Goal: Transaction & Acquisition: Book appointment/travel/reservation

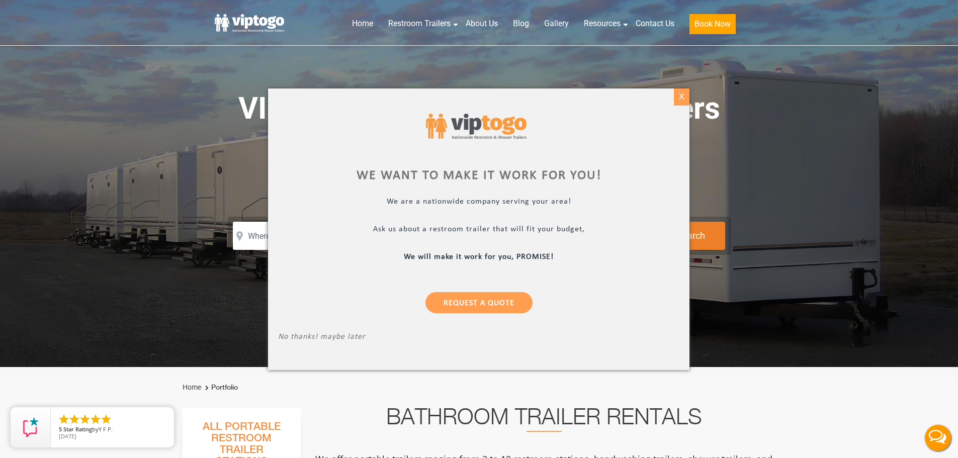
click at [683, 96] on div "X" at bounding box center [682, 97] width 16 height 17
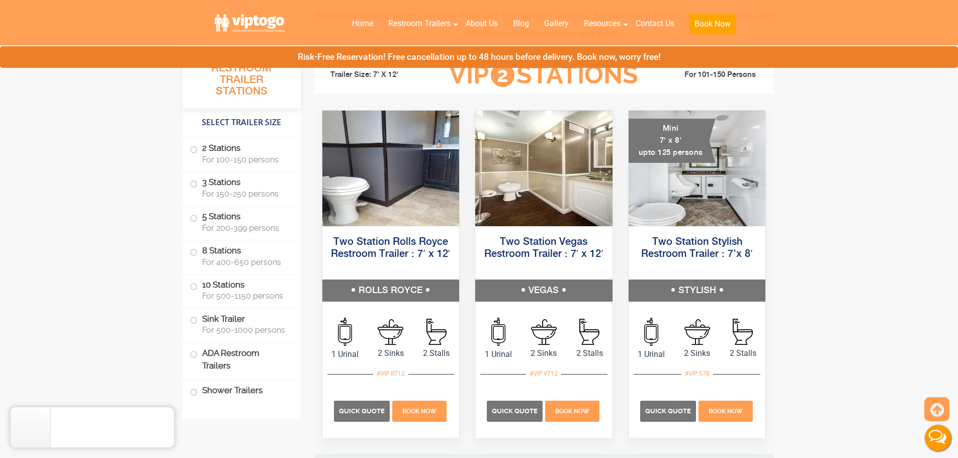
scroll to position [453, 0]
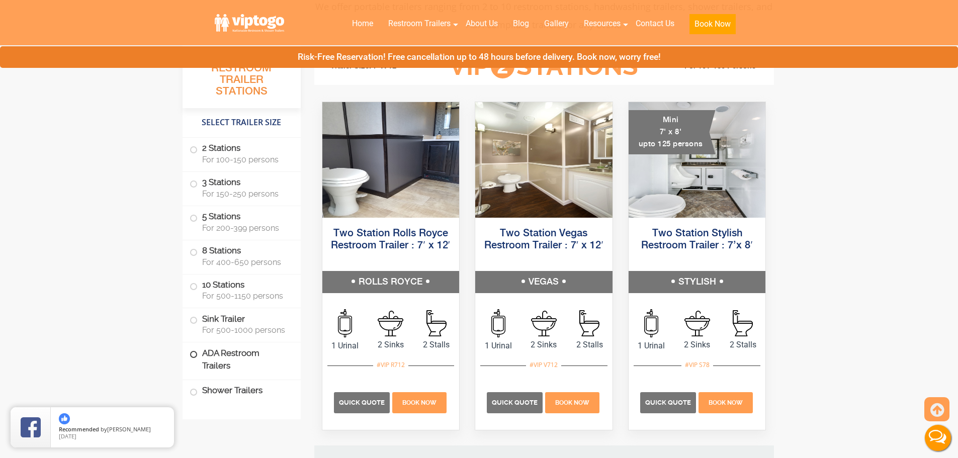
click at [238, 362] on label "ADA Restroom Trailers" at bounding box center [242, 360] width 104 height 34
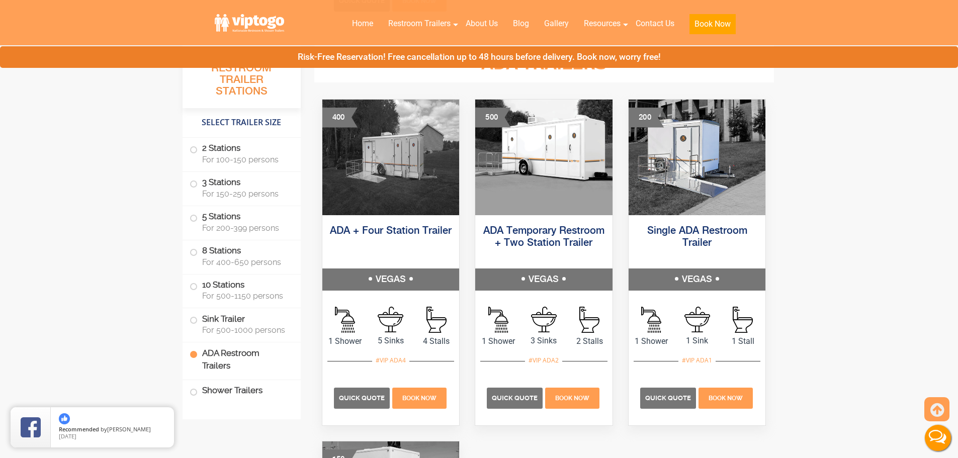
scroll to position [3134, 0]
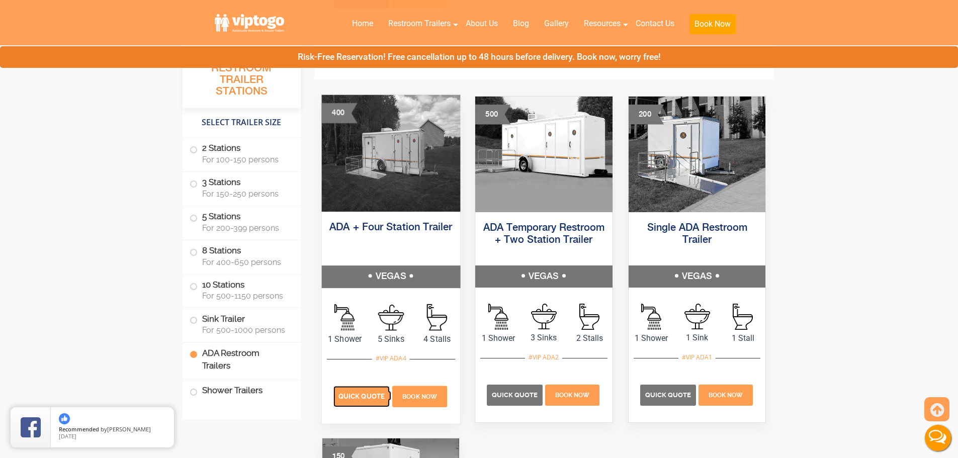
click at [365, 399] on span "Quick Quote" at bounding box center [362, 396] width 46 height 8
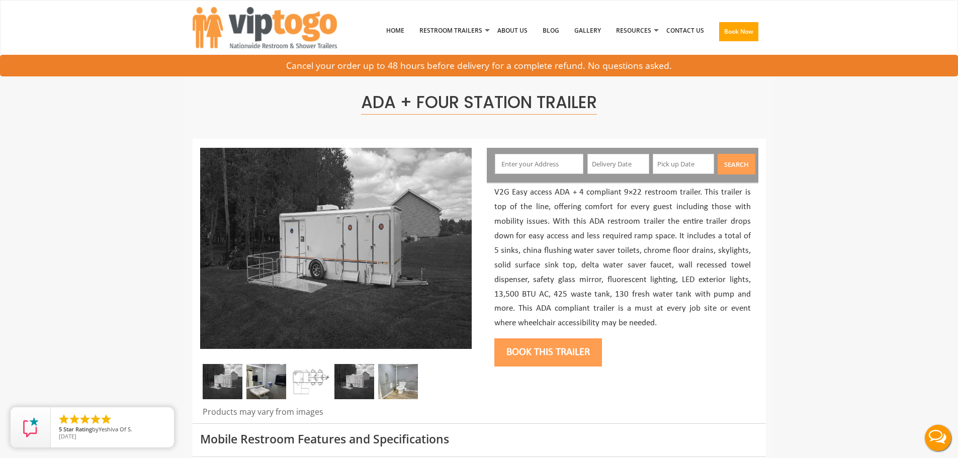
click at [555, 161] on input "text" at bounding box center [539, 164] width 89 height 20
paste input "23709"
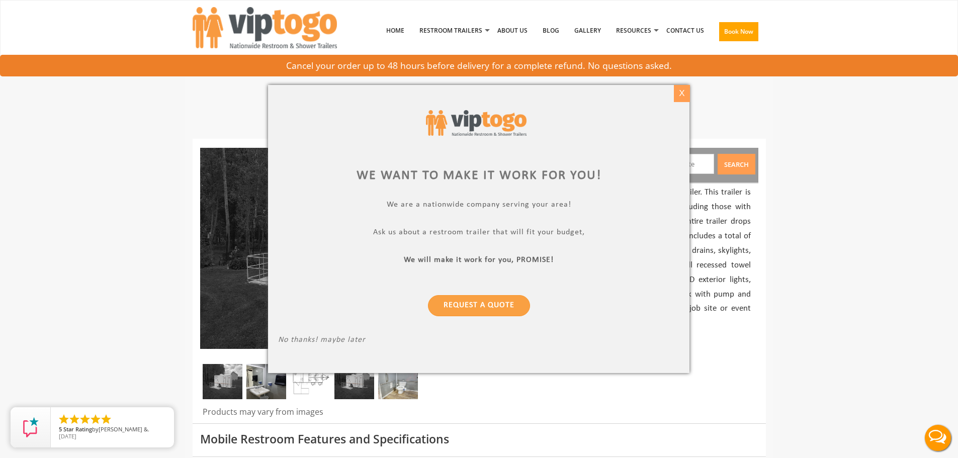
click at [684, 97] on div "X" at bounding box center [682, 93] width 16 height 17
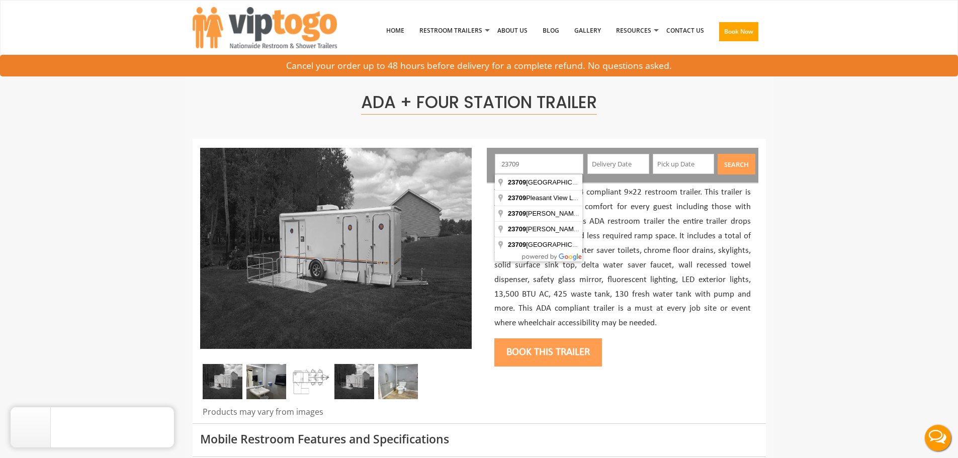
click at [540, 170] on input "23709" at bounding box center [539, 164] width 89 height 20
drag, startPoint x: 444, startPoint y: 155, endPoint x: 434, endPoint y: 154, distance: 9.6
type input "Portsmouth, VA, USA"
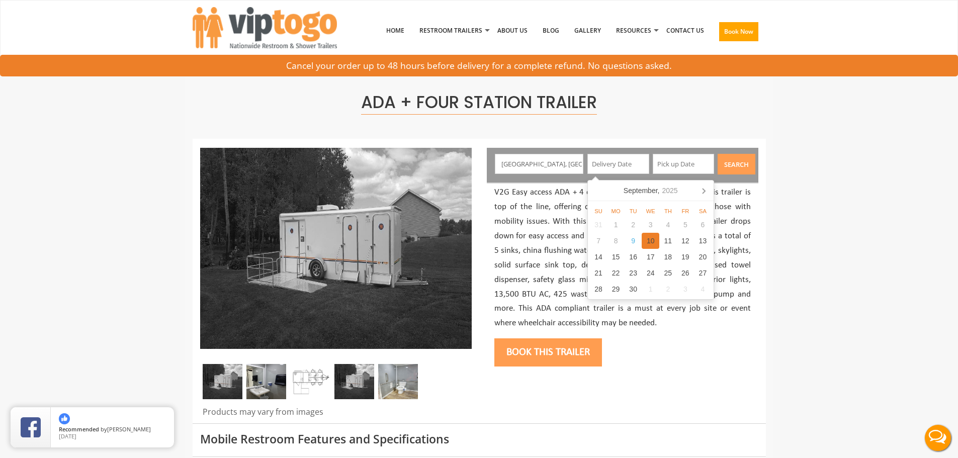
click at [639, 242] on div "9" at bounding box center [634, 241] width 18 height 16
type input "09/09/2025"
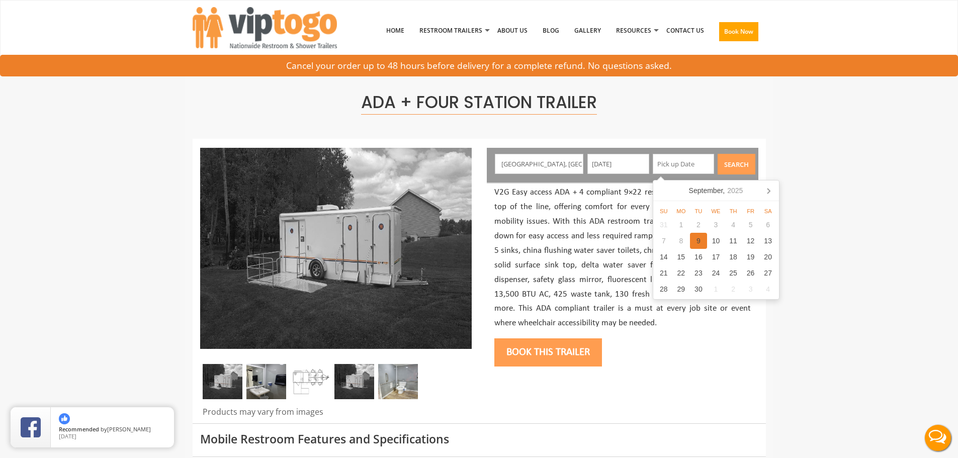
click at [700, 241] on div "9" at bounding box center [699, 241] width 18 height 16
type input "09/09/2025"
click at [737, 165] on button "Search" at bounding box center [737, 164] width 38 height 21
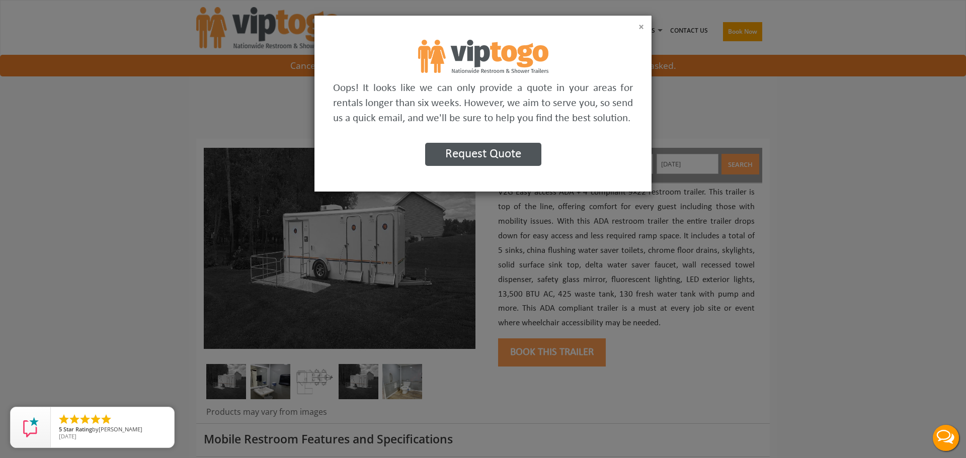
click at [641, 26] on button "×" at bounding box center [641, 27] width 6 height 10
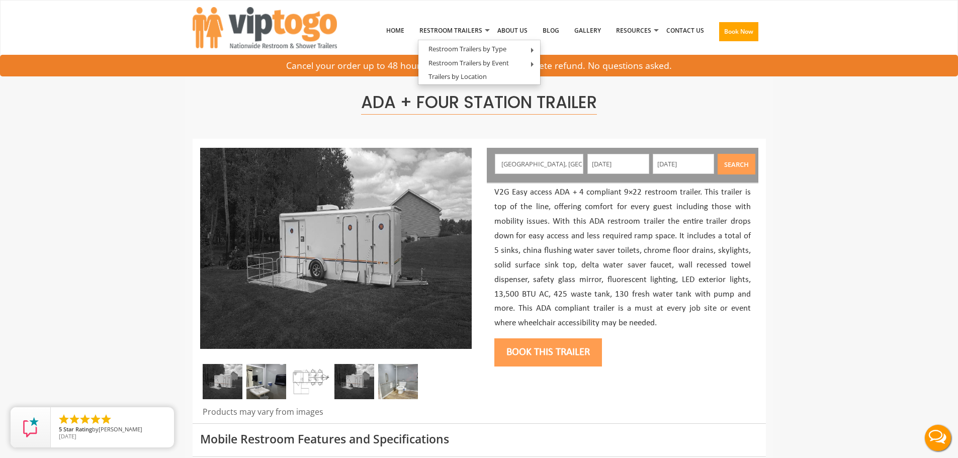
click at [714, 235] on p "V2G Easy access ADA + 4 compliant 9×22 restroom trailer. This trailer is top of…" at bounding box center [622, 258] width 257 height 145
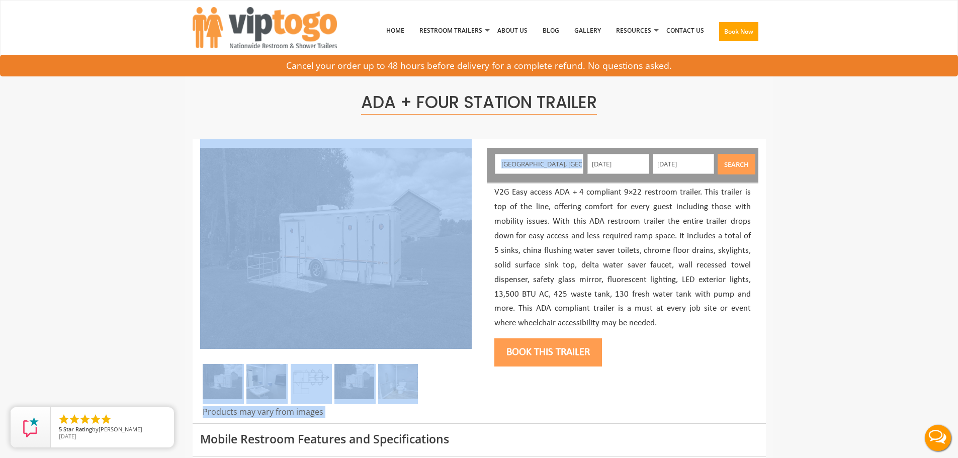
drag, startPoint x: 578, startPoint y: 163, endPoint x: 429, endPoint y: 151, distance: 150.4
click at [545, 161] on input "Portsmouth, VA, USA" at bounding box center [539, 164] width 89 height 20
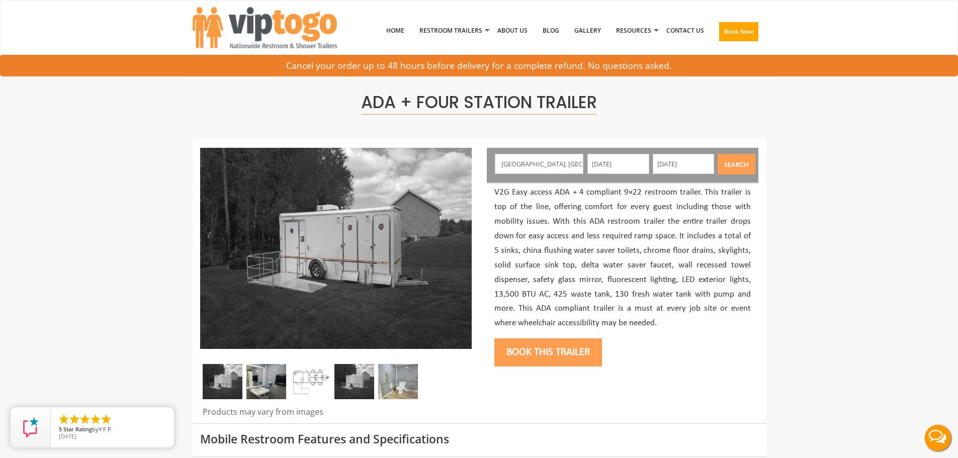
click at [545, 161] on input "Portsmouth, VA, USA" at bounding box center [539, 164] width 89 height 20
type input "Ringwood, NJ 07456, USA"
click at [741, 163] on button "Search" at bounding box center [737, 164] width 38 height 21
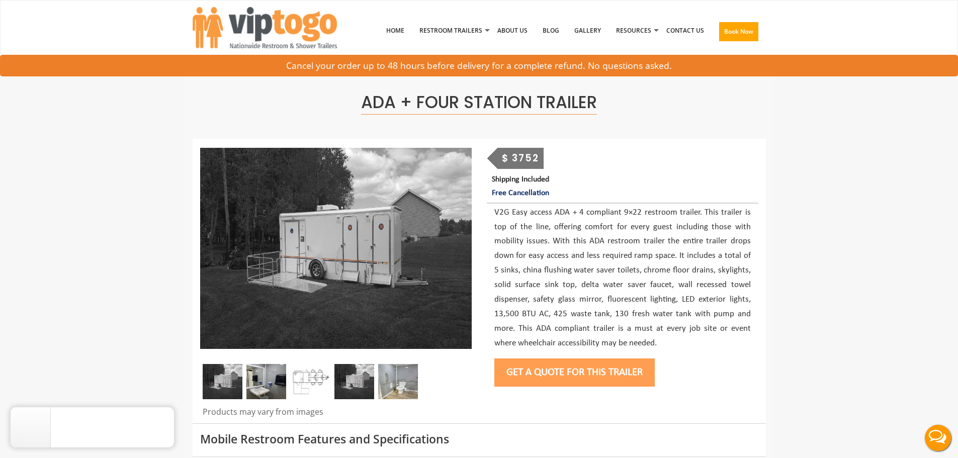
click at [605, 366] on button "Get a Quote for this Trailer" at bounding box center [574, 373] width 160 height 28
